Goal: Transaction & Acquisition: Purchase product/service

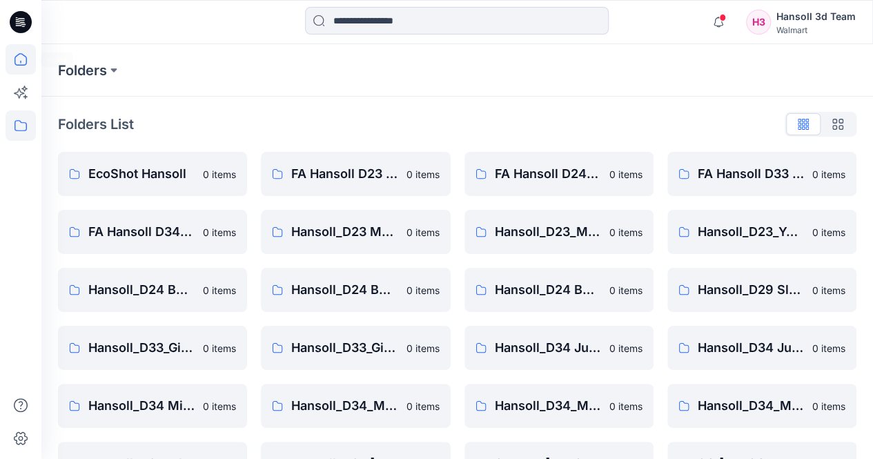
click at [27, 56] on icon at bounding box center [21, 59] width 30 height 30
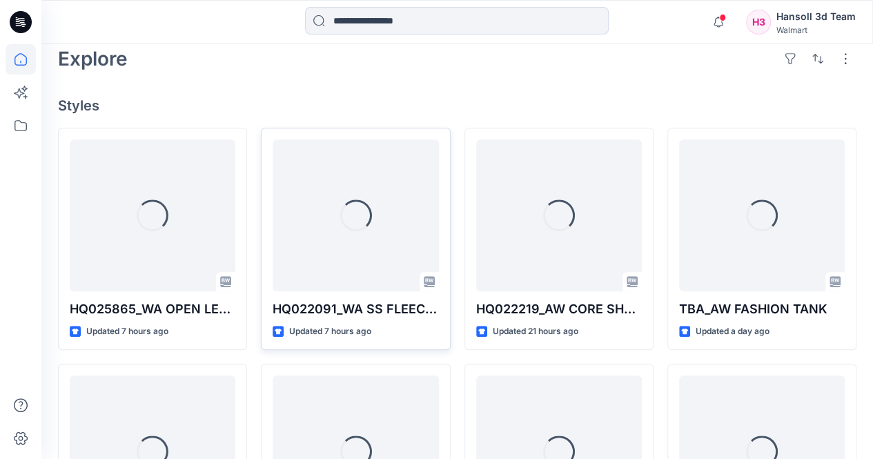
scroll to position [345, 0]
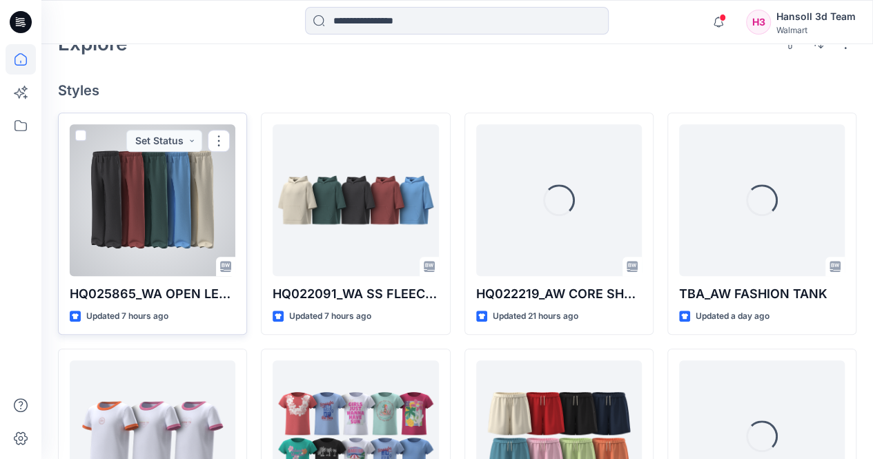
click at [182, 190] on div at bounding box center [153, 200] width 166 height 152
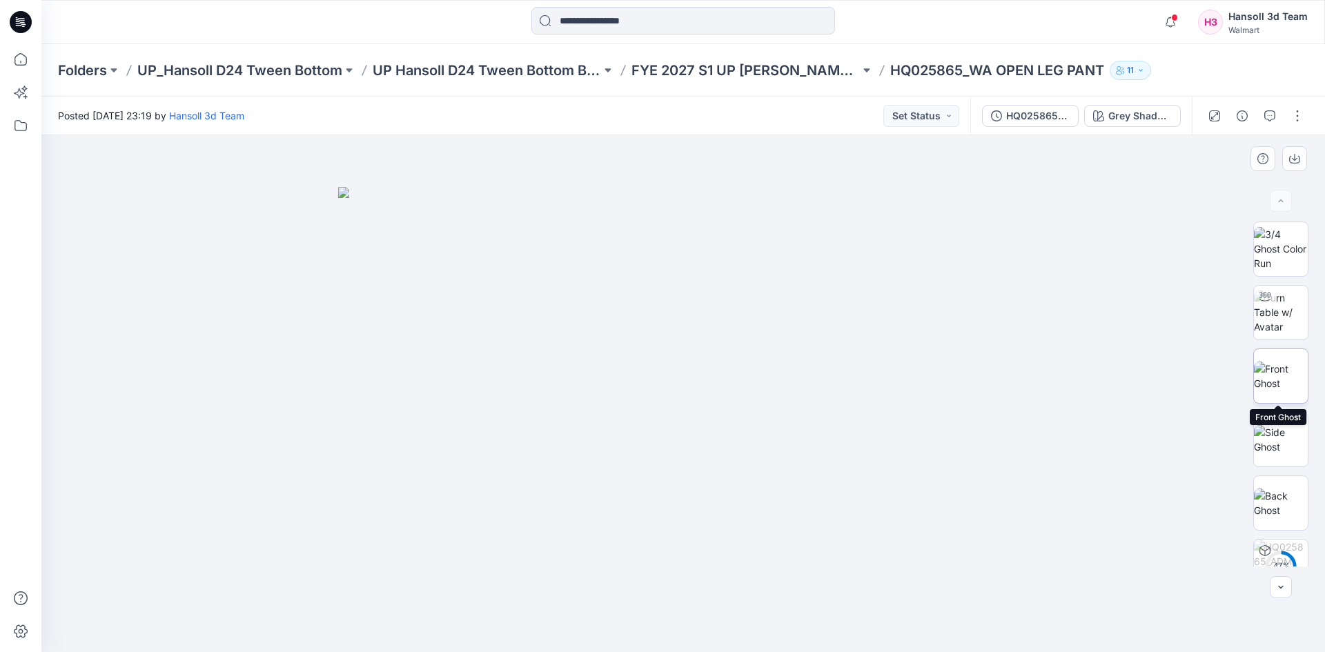
click at [883, 369] on img at bounding box center [1281, 376] width 54 height 29
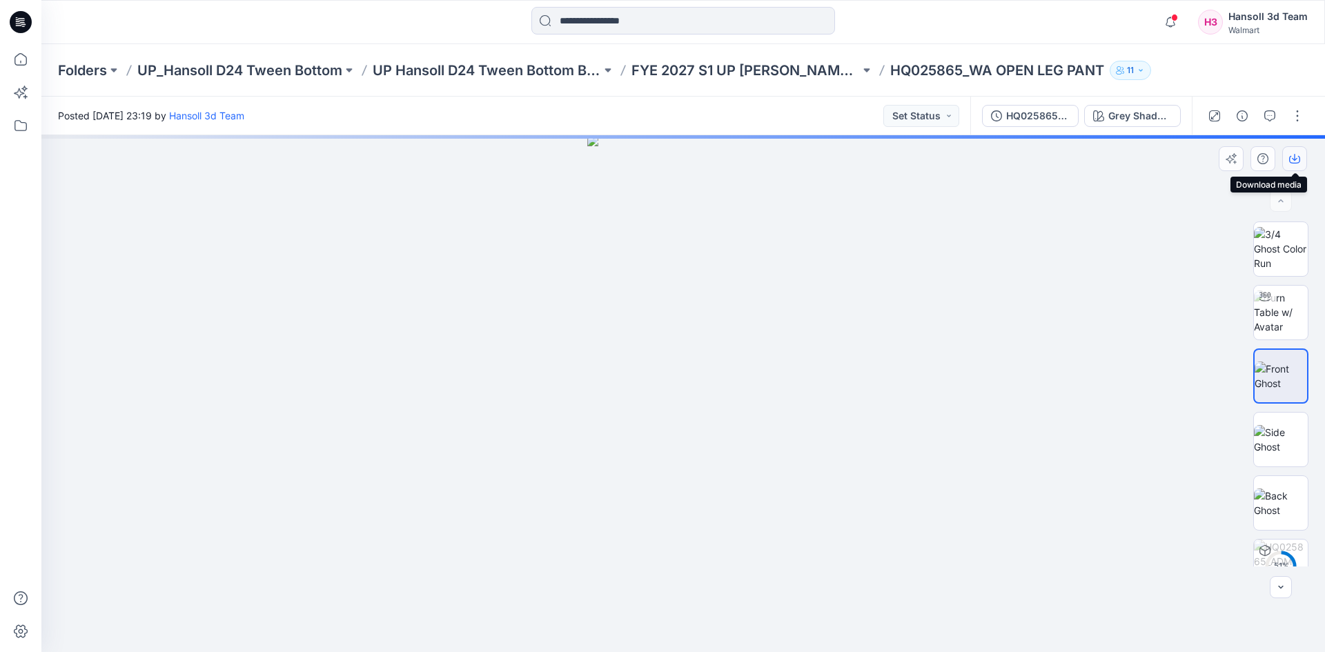
click at [883, 166] on button "button" at bounding box center [1295, 158] width 25 height 25
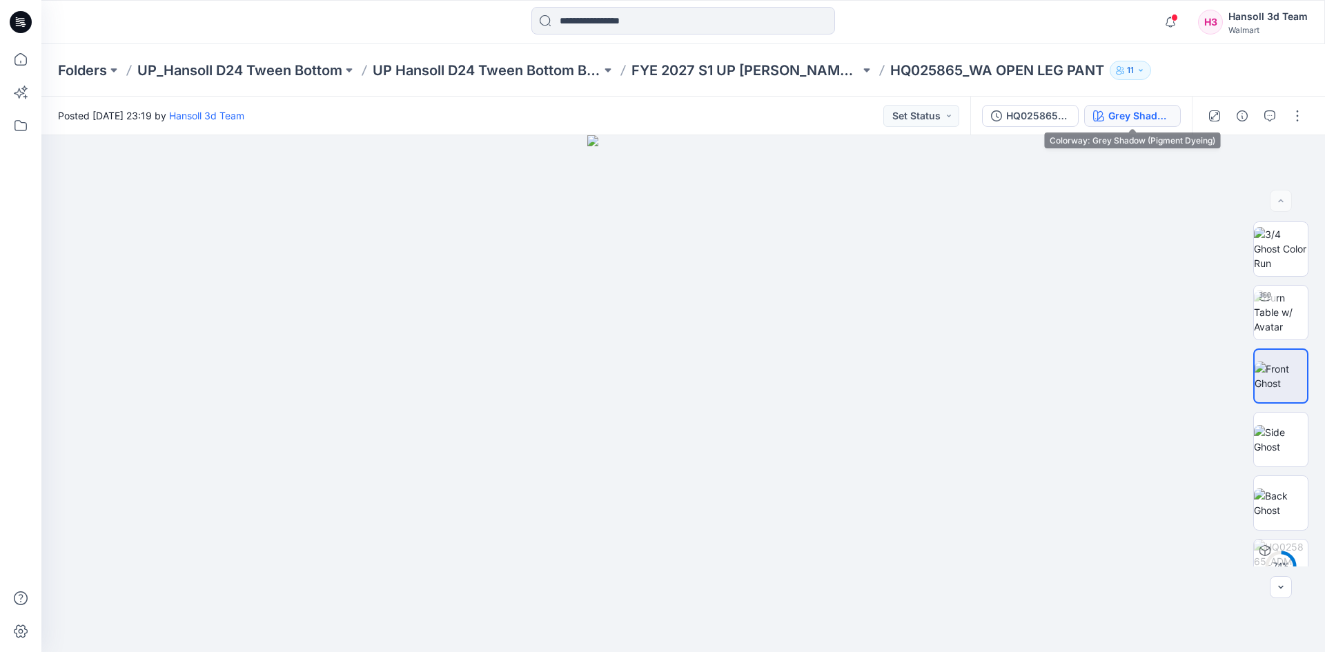
click at [883, 114] on div "Grey Shadow (Pigment Dyeing)" at bounding box center [1141, 115] width 64 height 15
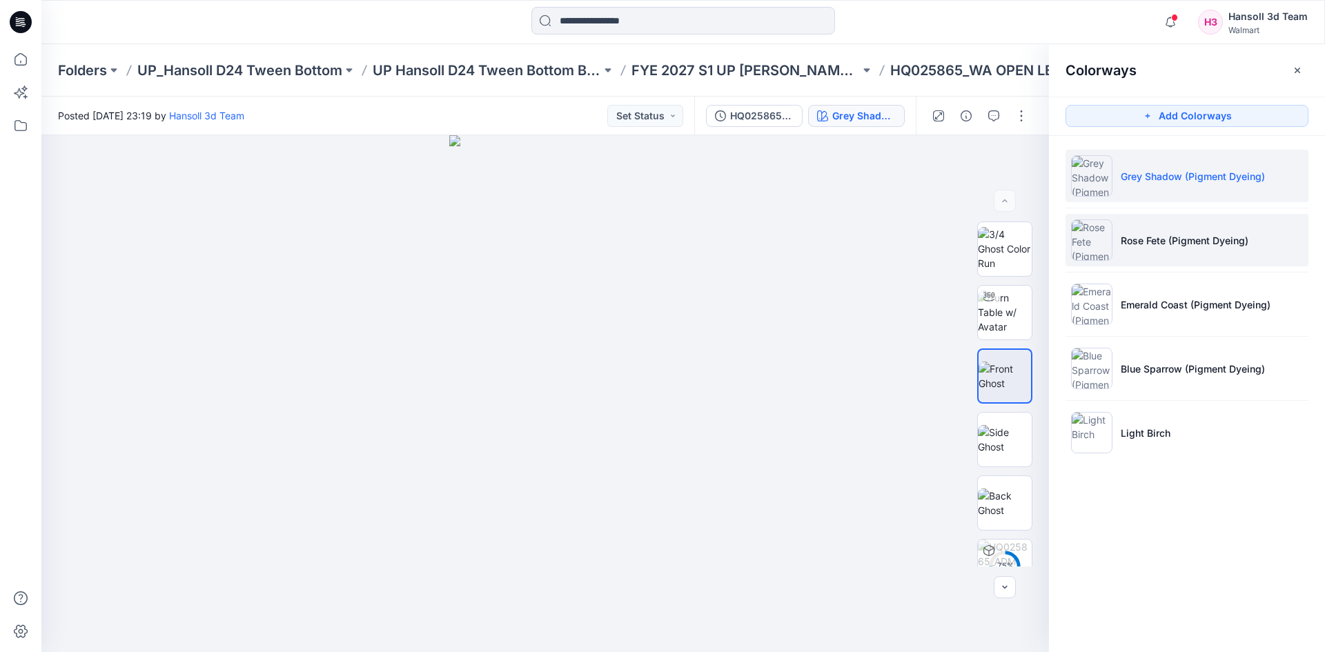
click at [883, 247] on p "Rose Fete (Pigment Dyeing)" at bounding box center [1185, 240] width 128 height 14
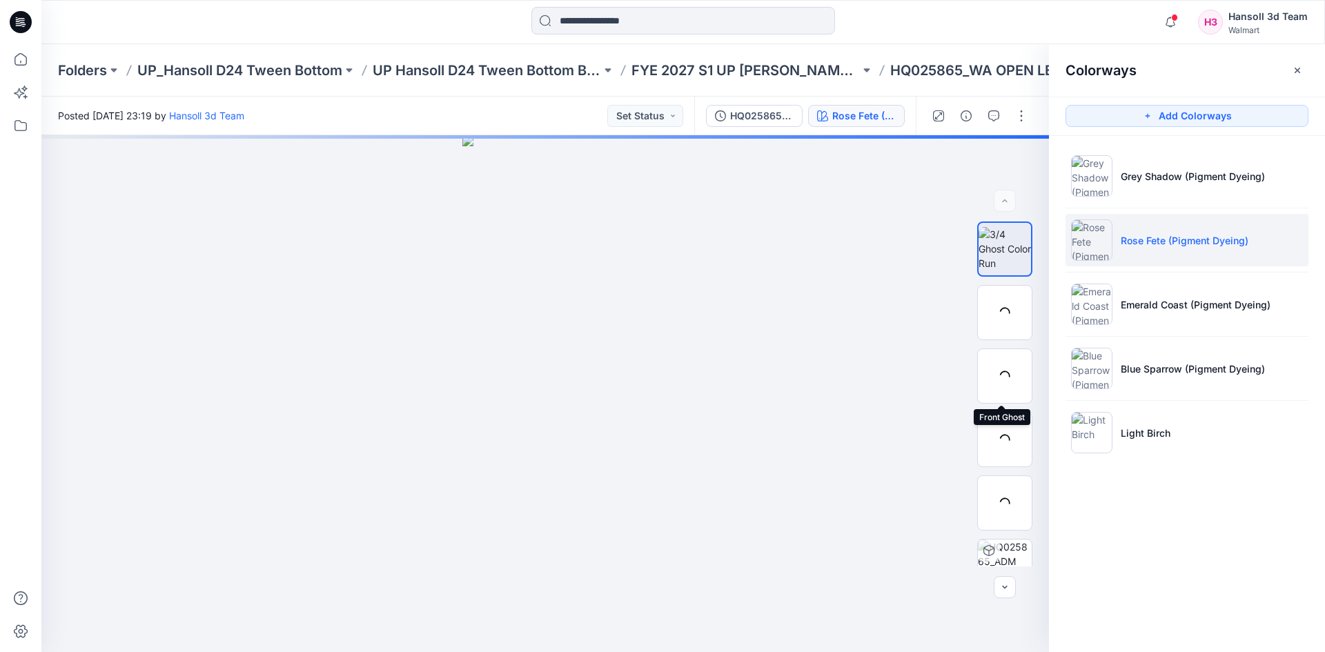
click at [883, 378] on div at bounding box center [1005, 376] width 55 height 55
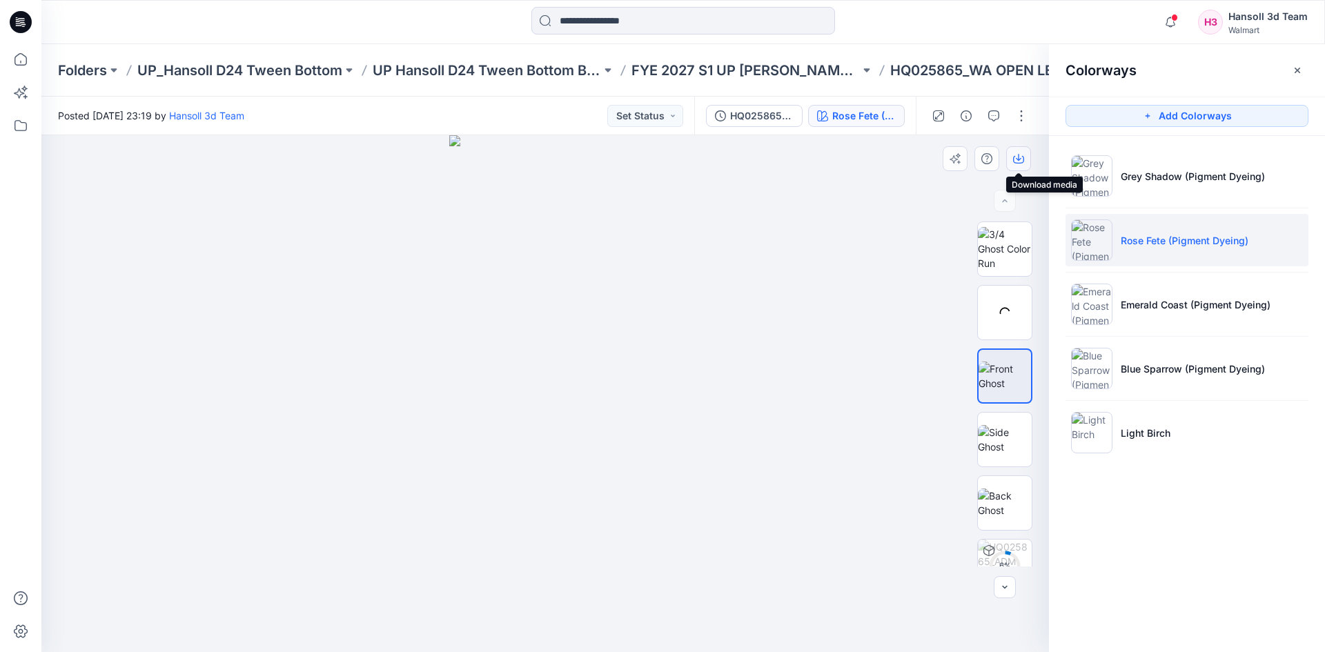
click at [883, 158] on button "button" at bounding box center [1019, 158] width 25 height 25
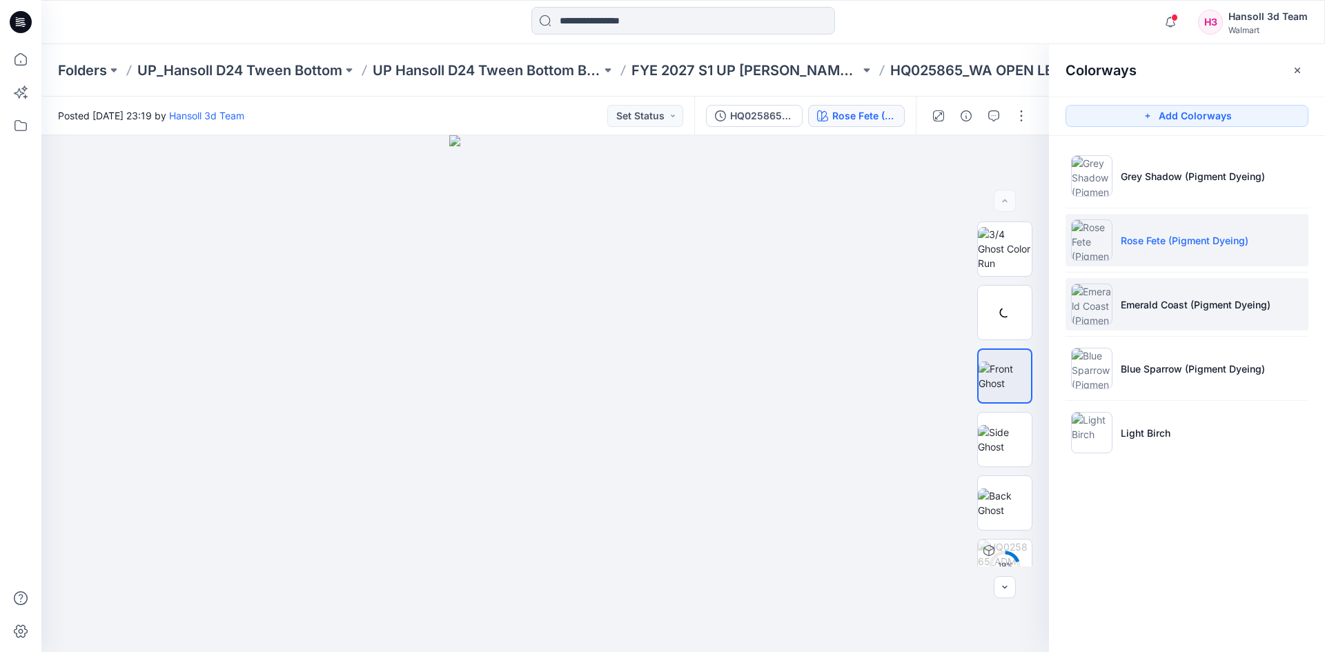
click at [883, 328] on li "Emerald Coast (Pigment Dyeing)" at bounding box center [1187, 304] width 243 height 52
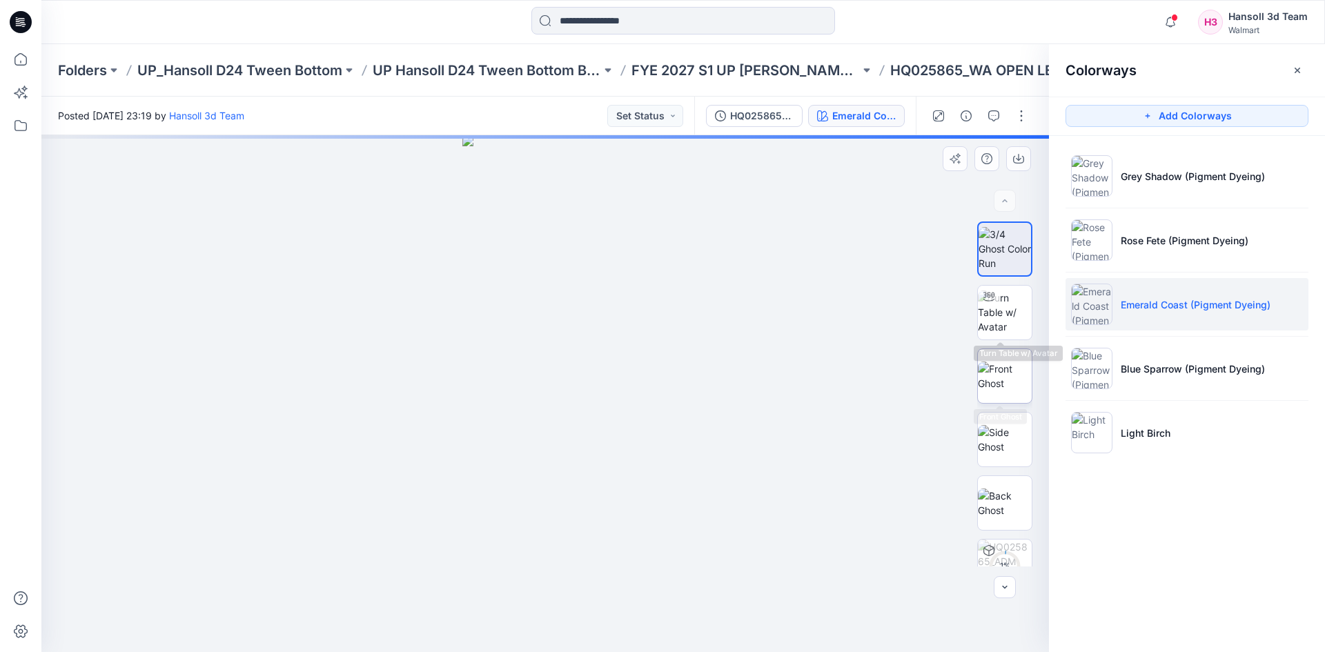
click at [883, 384] on img at bounding box center [1005, 376] width 54 height 29
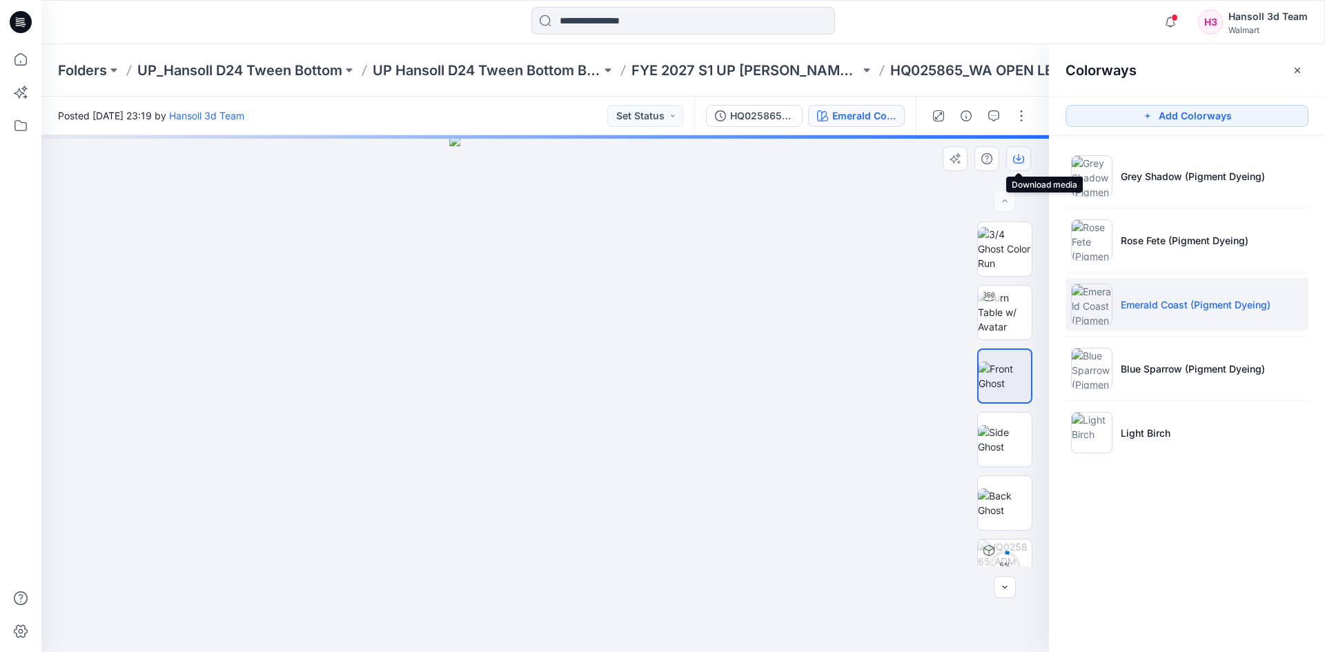
click at [883, 154] on button "button" at bounding box center [1019, 158] width 25 height 25
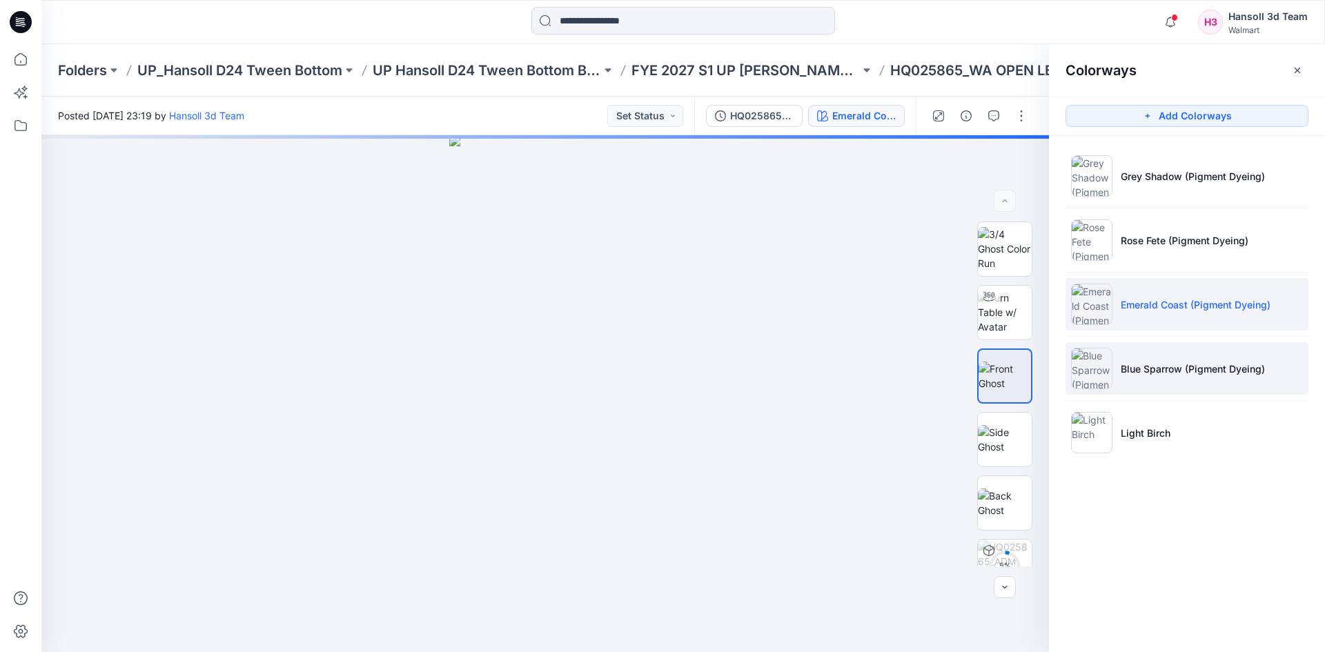
click at [883, 370] on p "Blue Sparrow (Pigment Dyeing)" at bounding box center [1193, 369] width 144 height 14
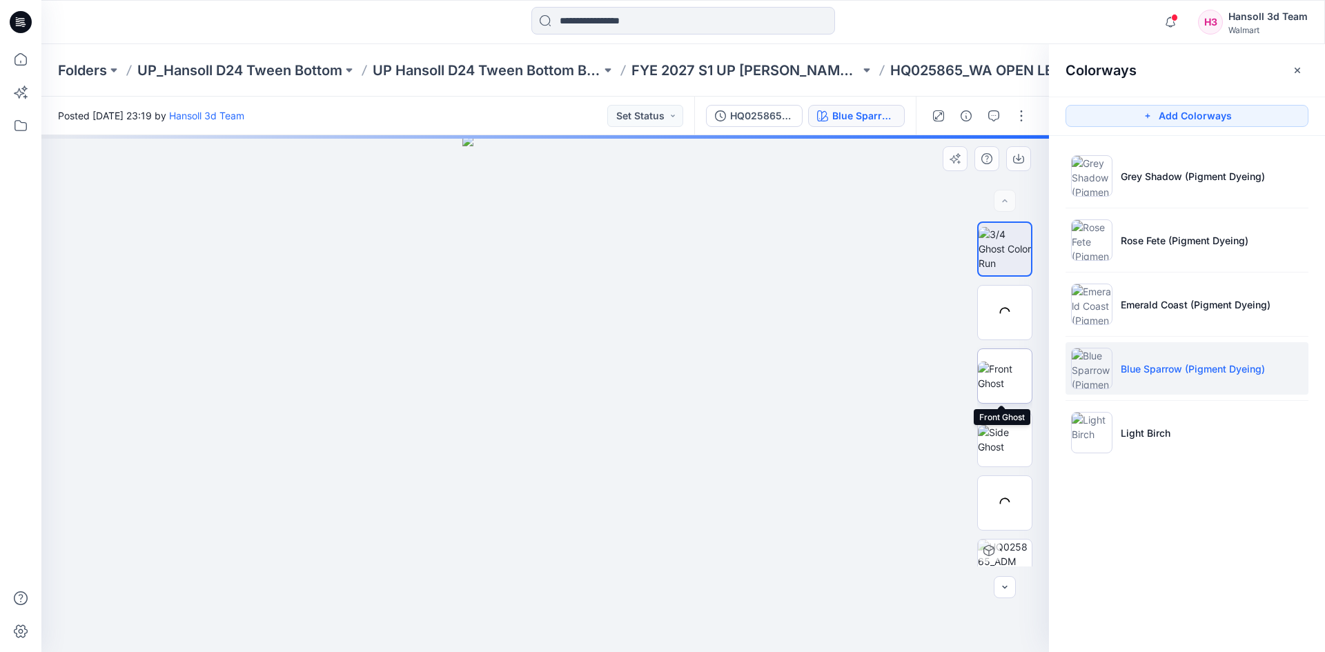
click at [883, 385] on img at bounding box center [1005, 376] width 54 height 29
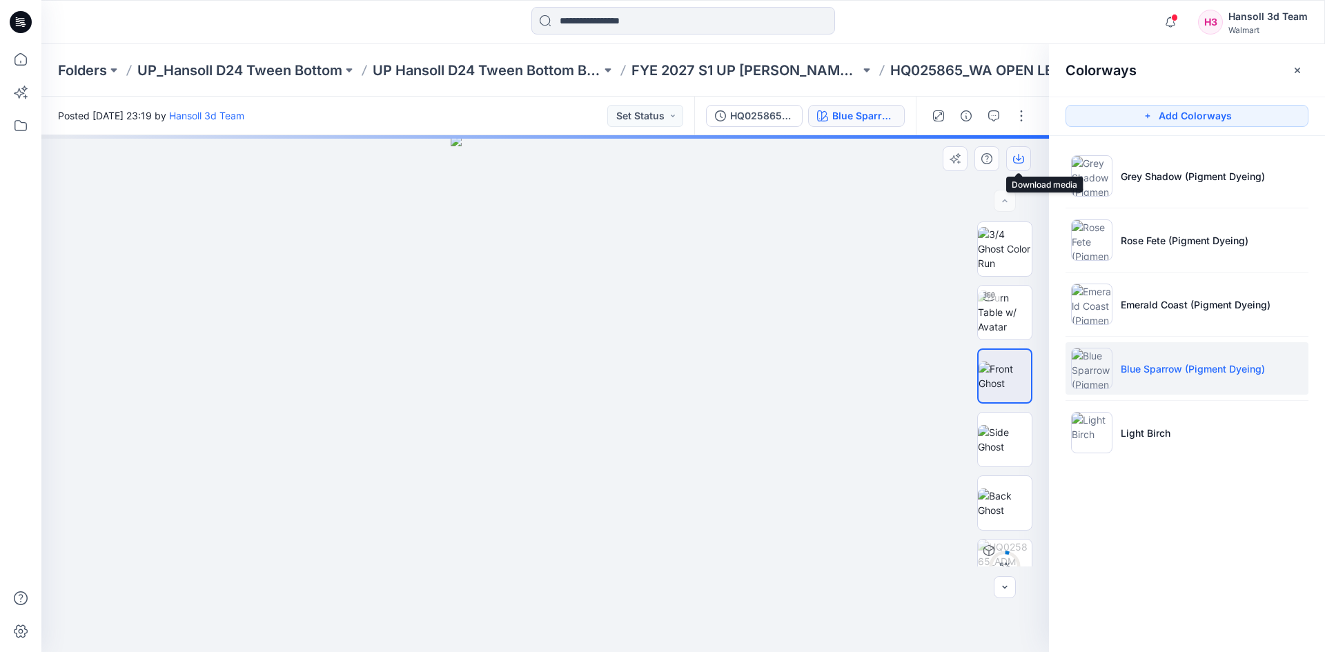
click at [883, 159] on icon "button" at bounding box center [1018, 158] width 11 height 11
